Goal: Consume media (video, audio): Consume media (video, audio)

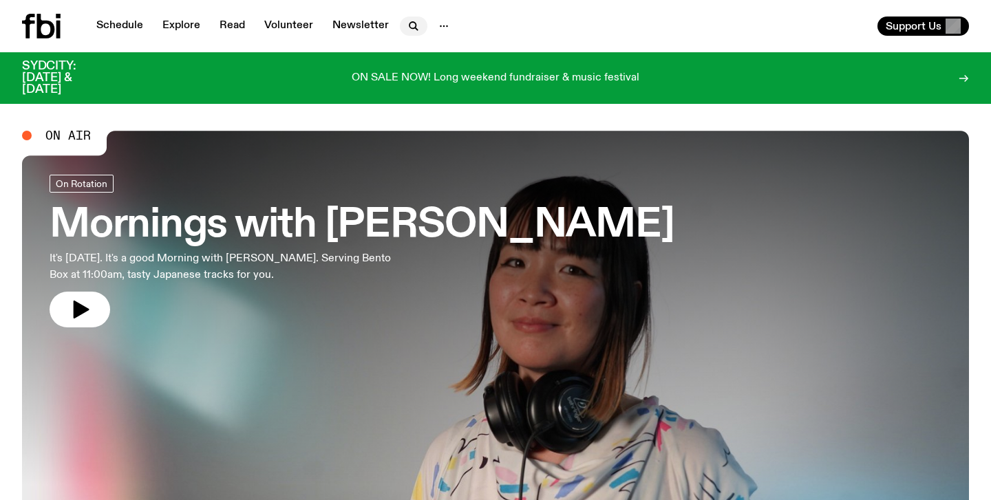
click at [410, 30] on icon "button" at bounding box center [413, 26] width 17 height 17
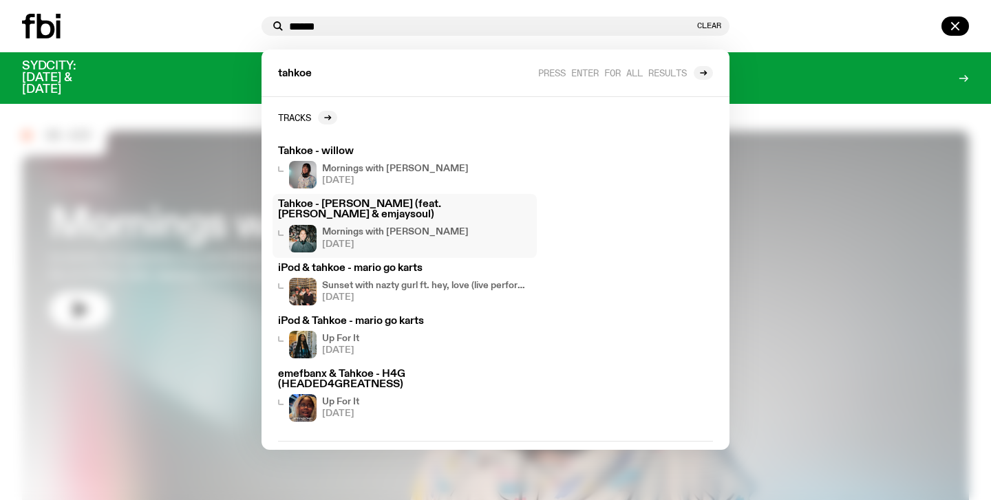
type input "******"
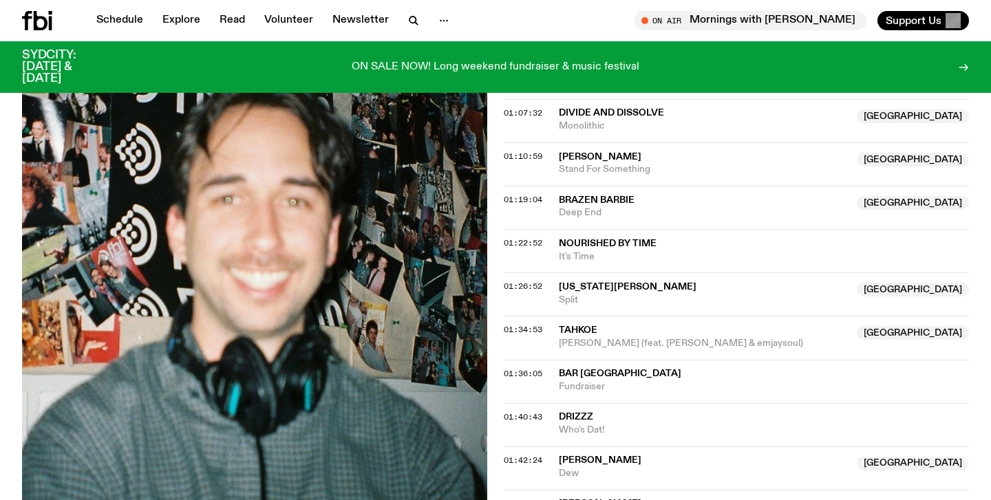
scroll to position [1105, 0]
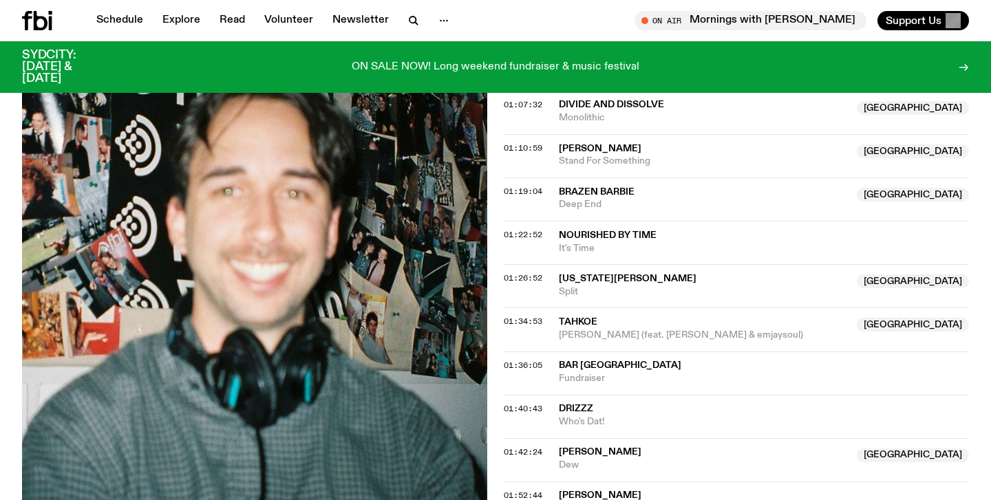
click at [710, 273] on span "Georgia Mulligan" at bounding box center [704, 279] width 290 height 13
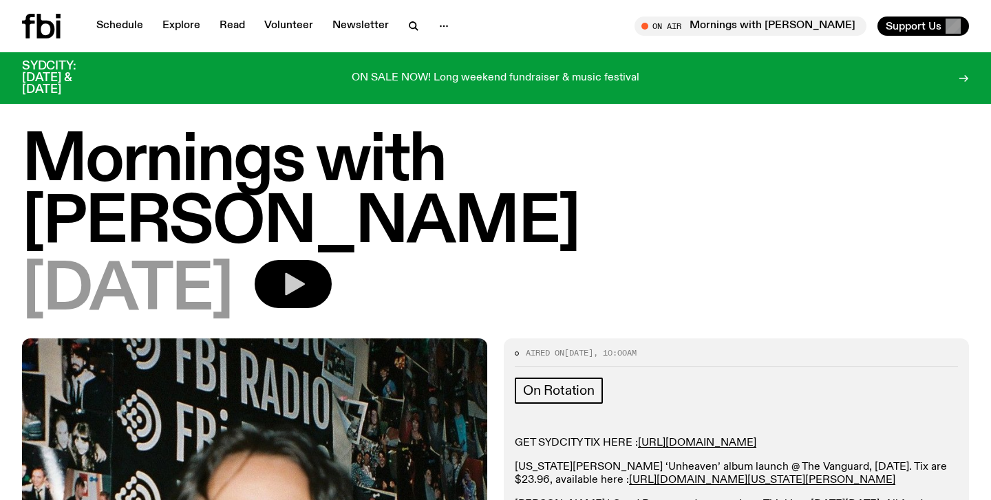
click at [305, 273] on icon "button" at bounding box center [295, 284] width 20 height 23
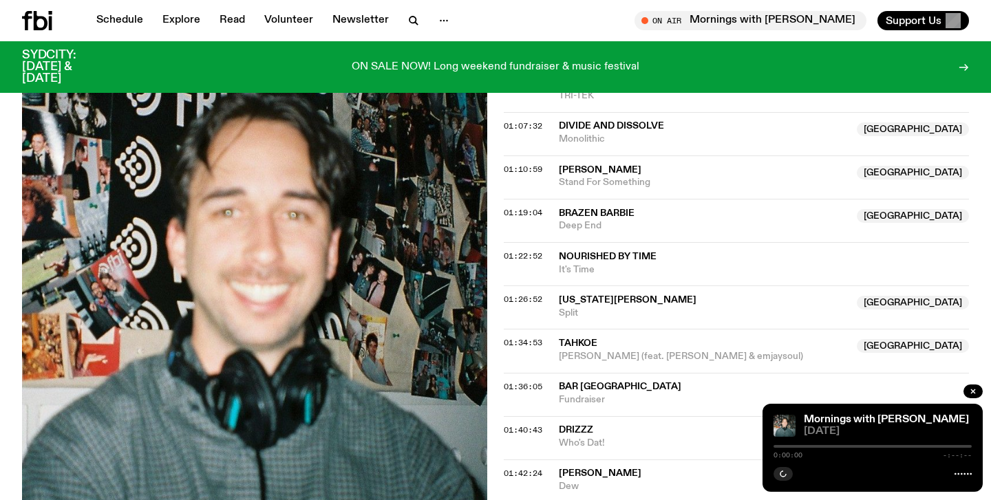
scroll to position [1096, 0]
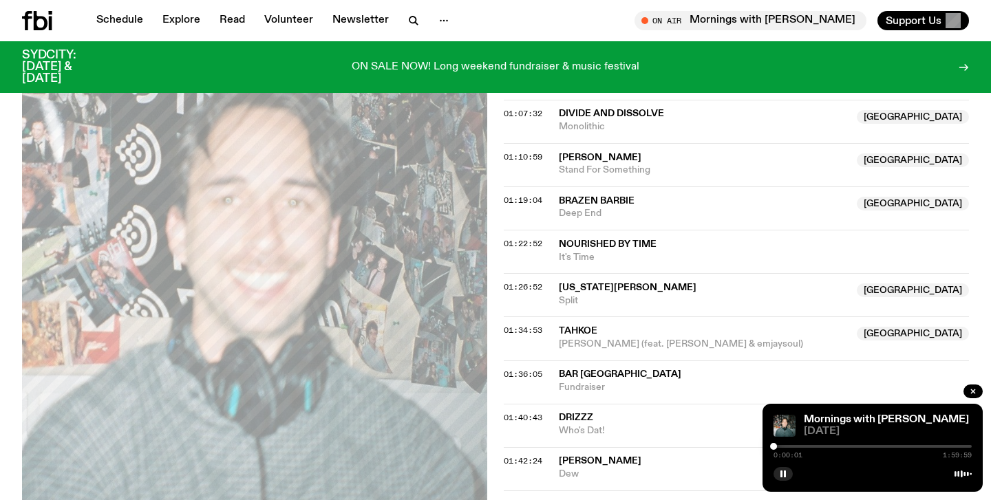
click at [887, 448] on div "0:00:01 1:59:59" at bounding box center [873, 451] width 198 height 17
drag, startPoint x: 774, startPoint y: 449, endPoint x: 887, endPoint y: 449, distance: 112.9
click at [887, 449] on div at bounding box center [887, 446] width 7 height 7
drag, startPoint x: 887, startPoint y: 449, endPoint x: 924, endPoint y: 450, distance: 36.5
click at [924, 450] on div at bounding box center [923, 446] width 7 height 7
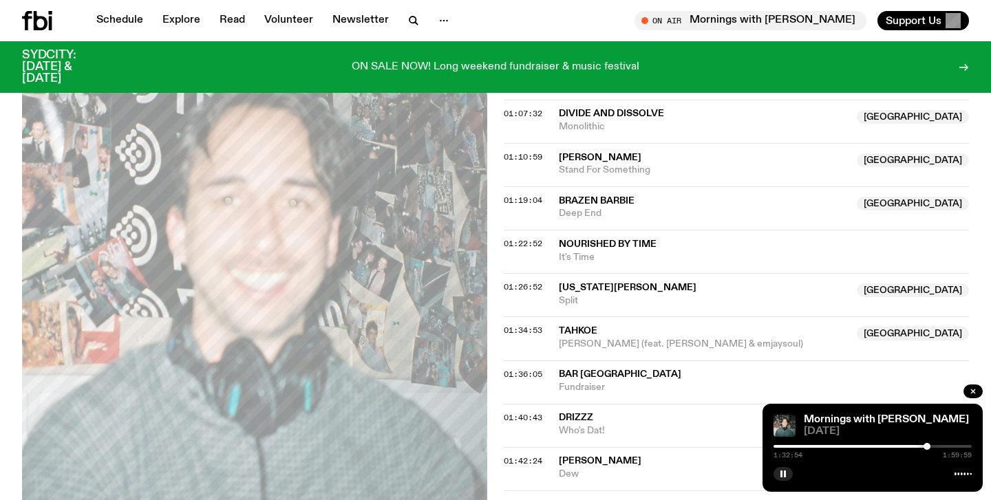
click at [927, 450] on div at bounding box center [927, 446] width 7 height 7
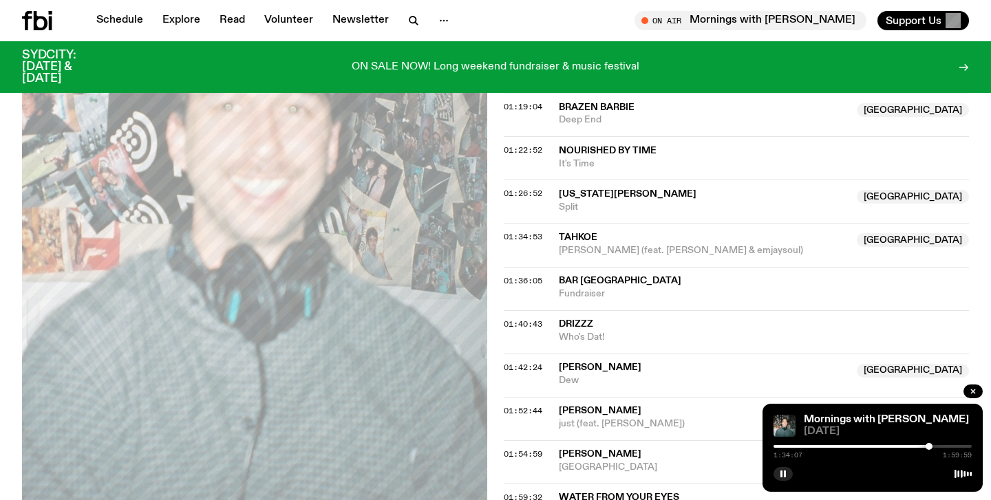
scroll to position [1190, 0]
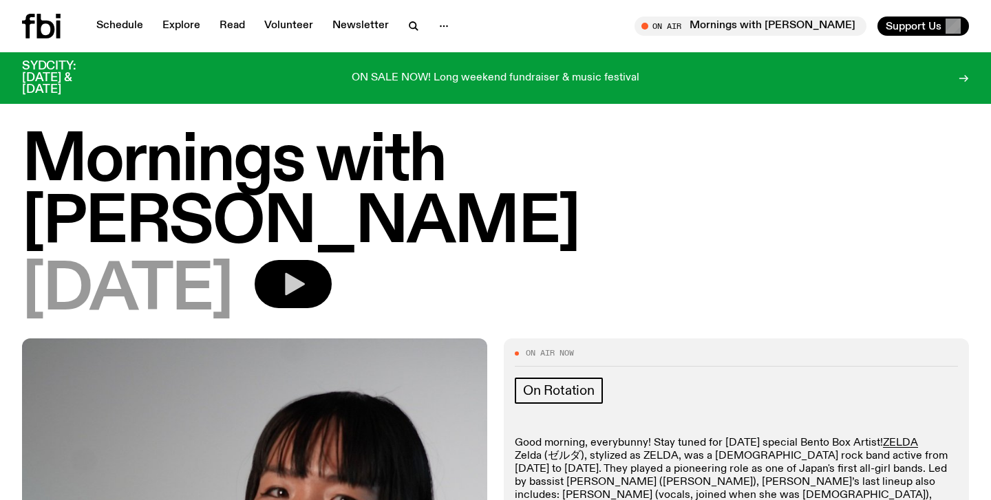
click at [307, 271] on icon "button" at bounding box center [293, 285] width 28 height 28
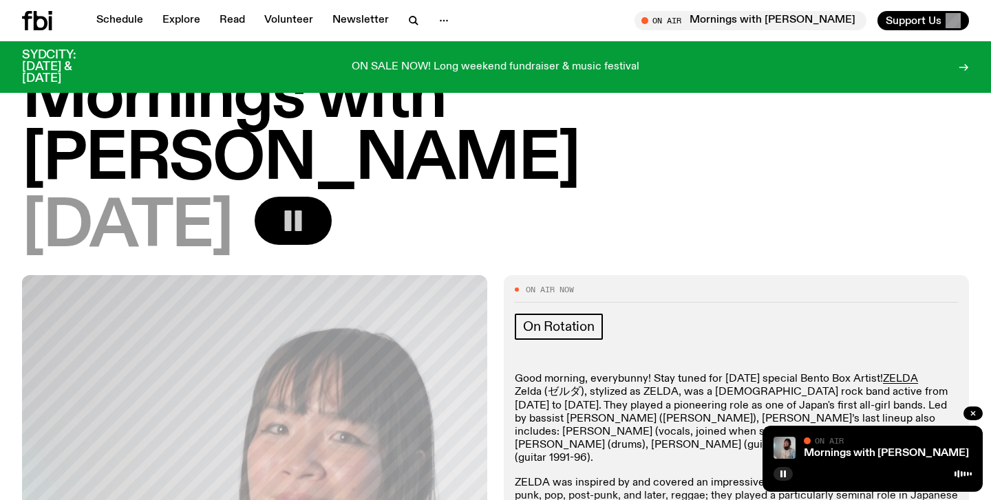
scroll to position [57, 0]
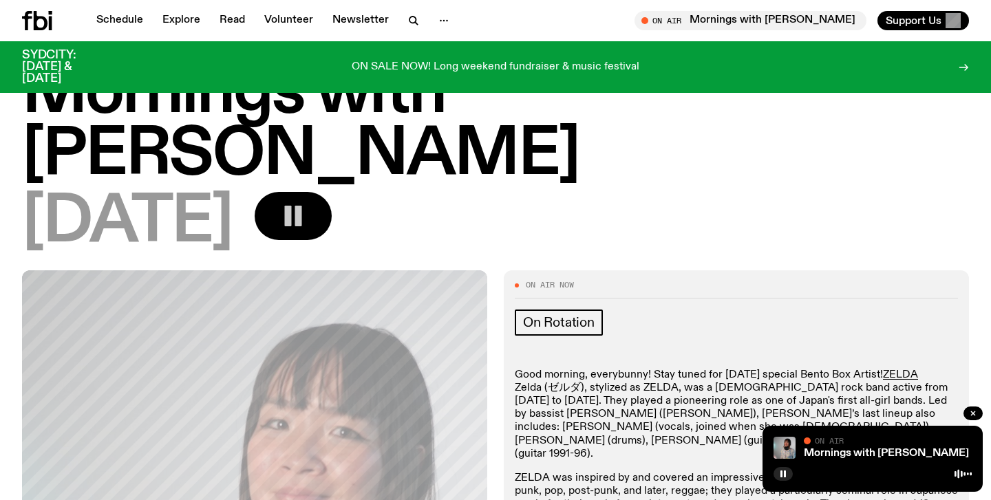
click at [926, 475] on div at bounding box center [873, 473] width 198 height 17
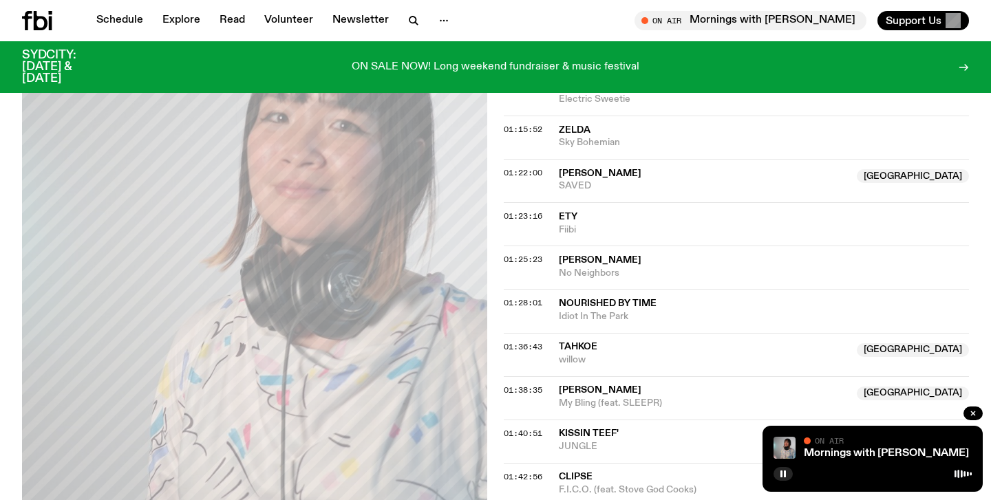
scroll to position [1144, 0]
click at [529, 341] on span "01:36:43" at bounding box center [523, 346] width 39 height 11
click at [589, 341] on span "Tahkoe" at bounding box center [578, 346] width 39 height 10
click at [880, 474] on div at bounding box center [873, 473] width 198 height 17
click at [866, 454] on link "Mornings with [PERSON_NAME]" at bounding box center [886, 453] width 165 height 11
